Goal: Information Seeking & Learning: Learn about a topic

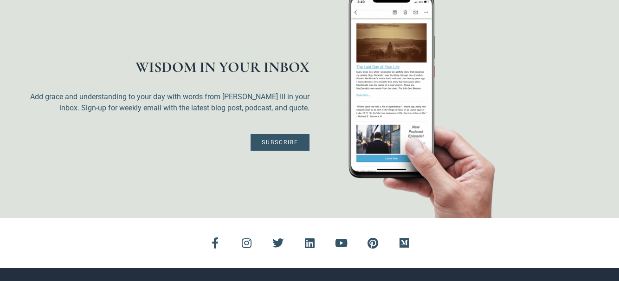
scroll to position [1214, 0]
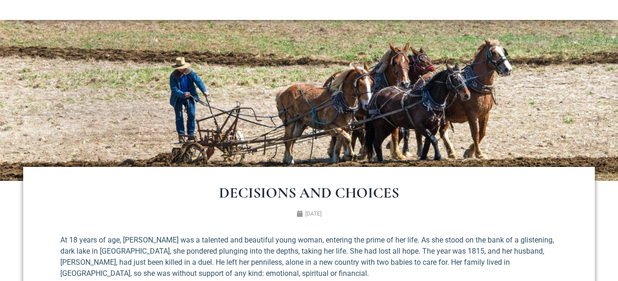
scroll to position [0, 0]
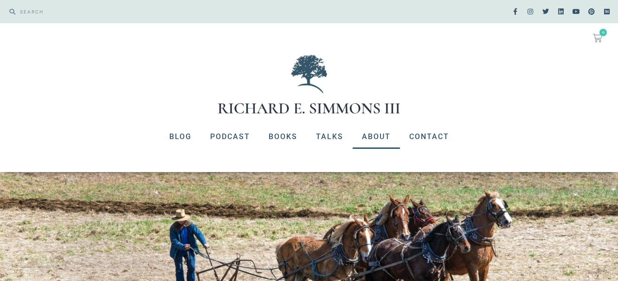
click at [372, 135] on link "About" at bounding box center [375, 137] width 47 height 24
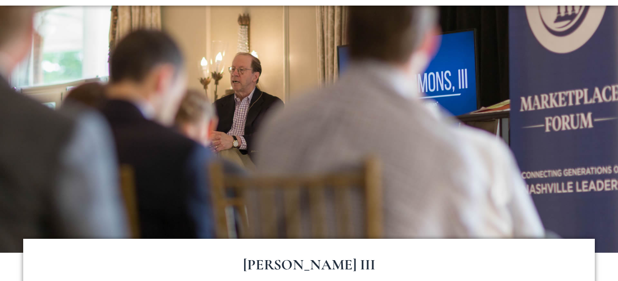
scroll to position [189, 0]
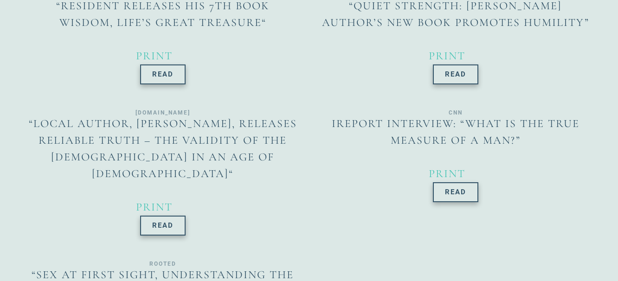
scroll to position [1191, 0]
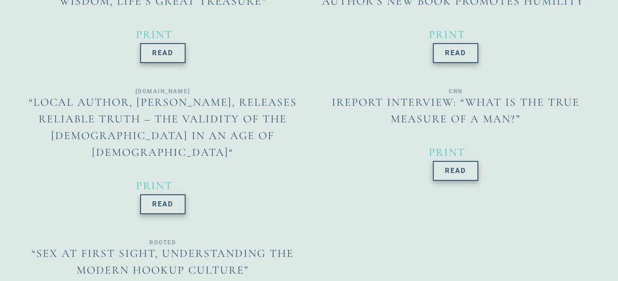
click at [617, 275] on section "PRESS AND MEDIA Birmingham Christian Family “Life’s Great Paradox, The Power of…" at bounding box center [309, 100] width 618 height 637
drag, startPoint x: 617, startPoint y: 275, endPoint x: 622, endPoint y: 274, distance: 4.8
click at [617, 274] on html "Search Search Facebook-f Instagram Twitter Linkedin Youtube Pinterest Medium No…" at bounding box center [309, 138] width 618 height 2659
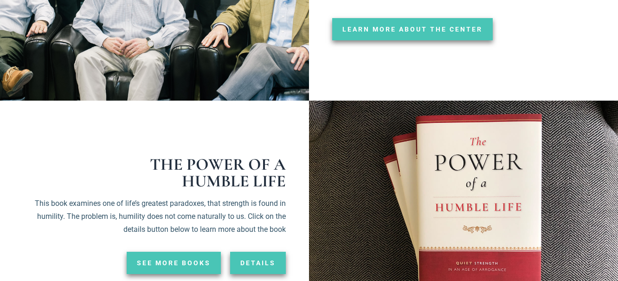
scroll to position [1829, 0]
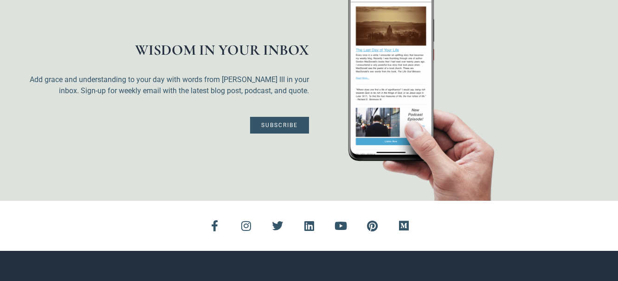
drag, startPoint x: 621, startPoint y: 275, endPoint x: 617, endPoint y: 262, distance: 12.9
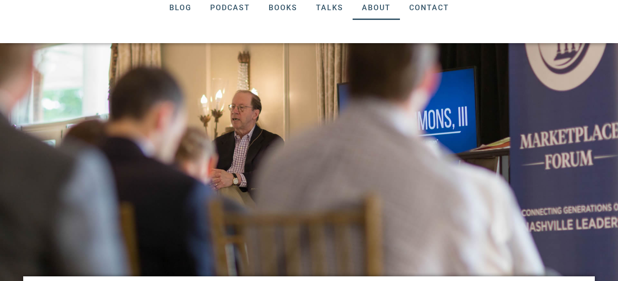
scroll to position [121, 0]
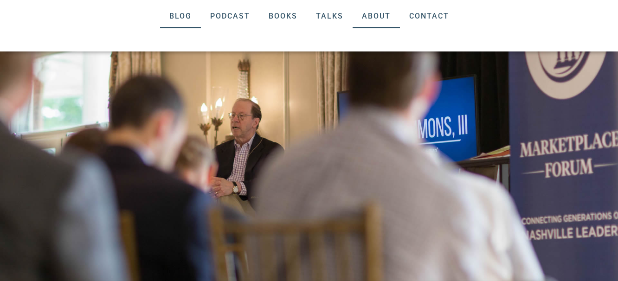
click at [180, 13] on link "Blog" at bounding box center [180, 16] width 41 height 24
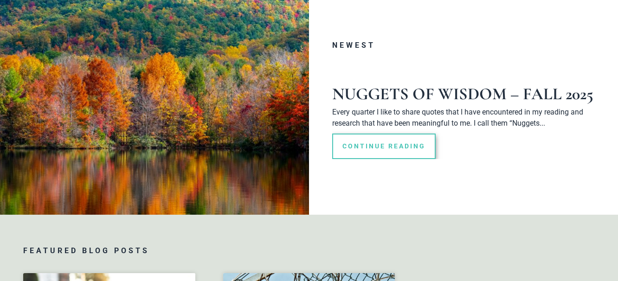
scroll to position [189, 0]
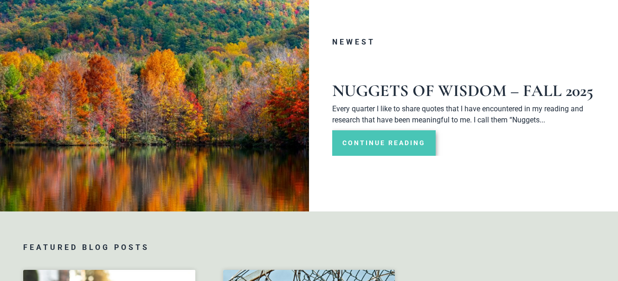
click at [392, 139] on link "Continue Reading" at bounding box center [383, 143] width 103 height 26
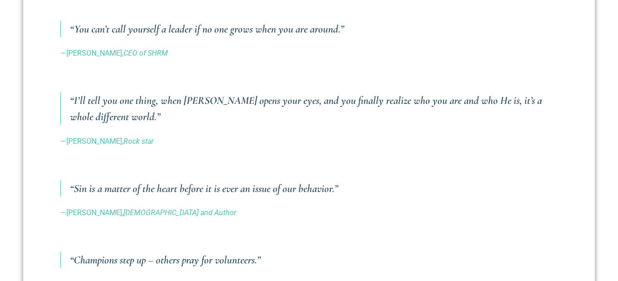
scroll to position [710, 0]
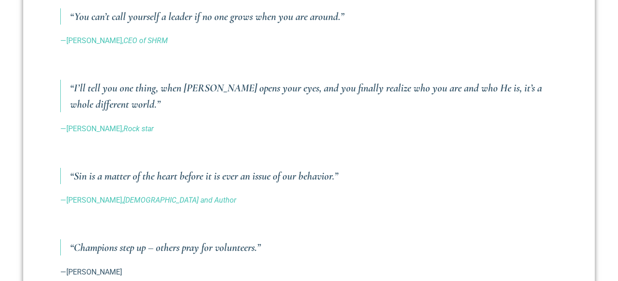
click at [617, 279] on section "Nuggets of Wisdom – Fall 2025 Richard E. Simmons III October 3, 2025 Every quar…" at bounding box center [309, 154] width 618 height 1062
click at [561, 244] on div "Nuggets of Wisdom – Fall 2025 Richard E. Simmons III October 3, 2025 Every quar…" at bounding box center [308, 154] width 571 height 1089
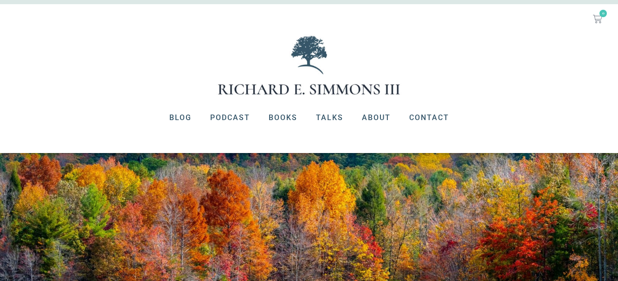
scroll to position [6, 0]
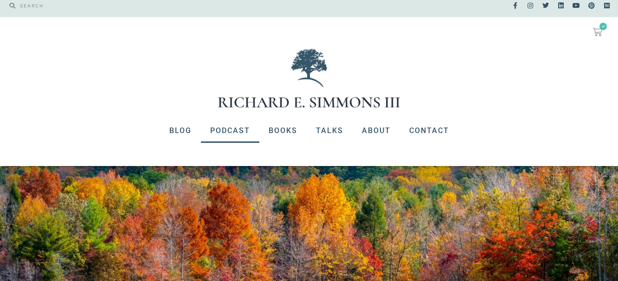
click at [229, 128] on link "Podcast" at bounding box center [230, 131] width 58 height 24
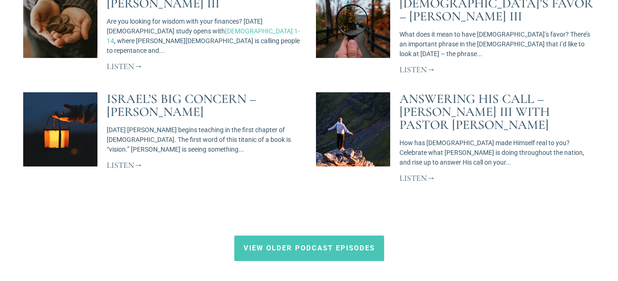
scroll to position [812, 0]
